Goal: Browse casually

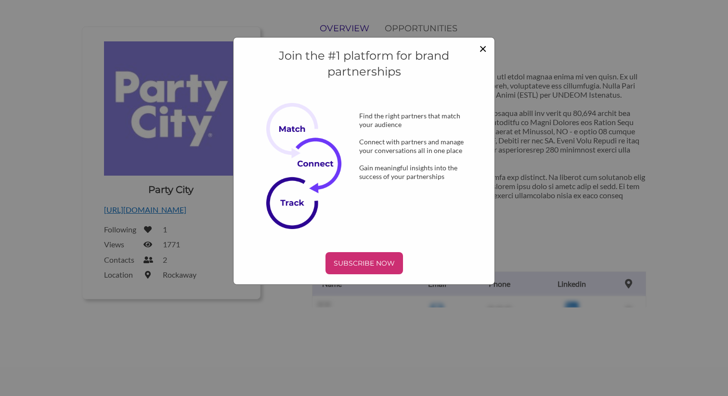
click at [484, 45] on span "×" at bounding box center [483, 48] width 8 height 16
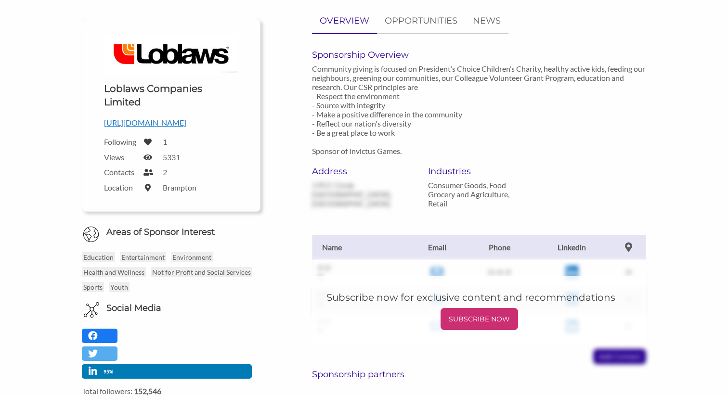
scroll to position [112, 0]
